Goal: Find contact information: Find contact information

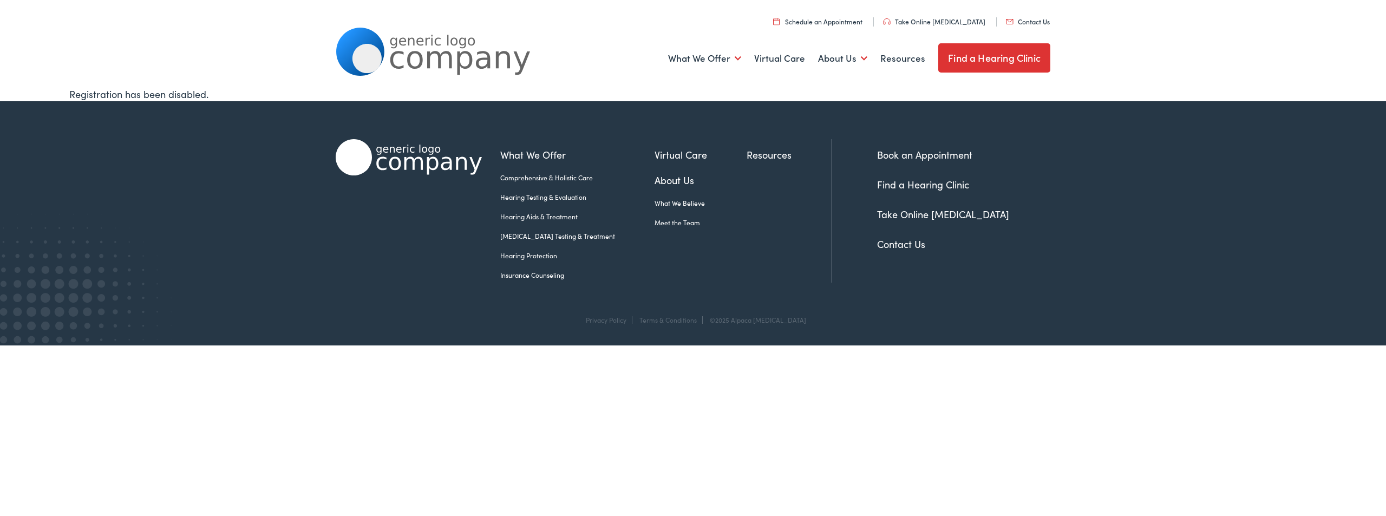
click at [667, 218] on link "Meet the Team" at bounding box center [701, 223] width 92 height 10
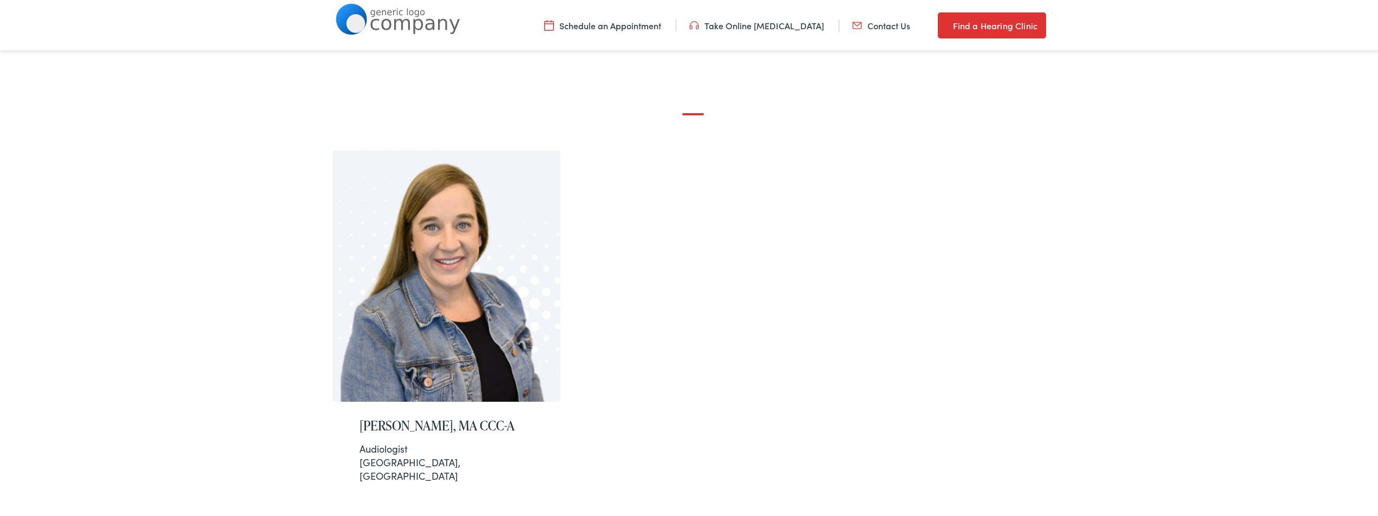
scroll to position [162, 0]
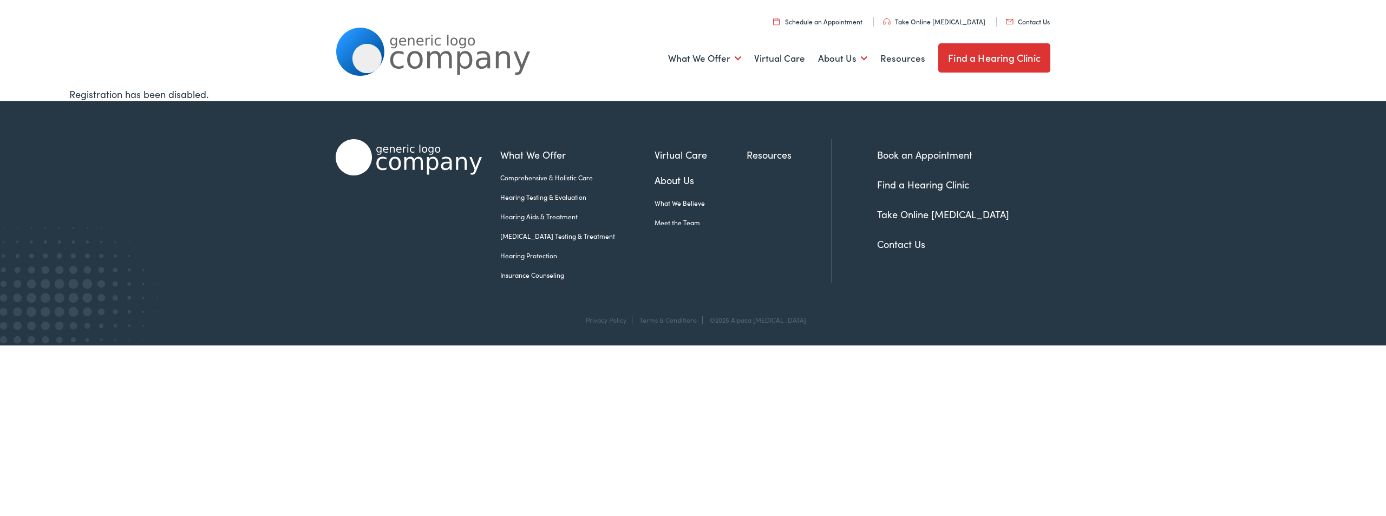
click at [899, 246] on link "Contact Us" at bounding box center [901, 244] width 48 height 14
